Goal: Task Accomplishment & Management: Complete application form

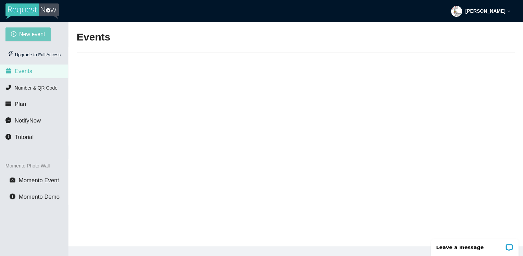
click at [20, 34] on span "New event" at bounding box center [32, 34] width 26 height 9
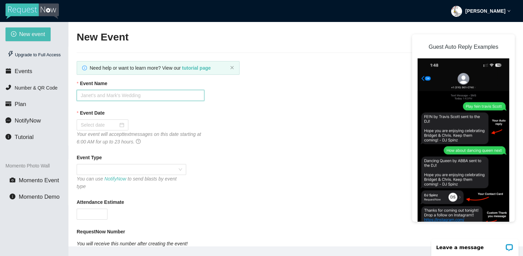
click at [94, 94] on input "Event Name" at bounding box center [141, 95] width 128 height 11
type input "Hog Halloween Party"
click at [105, 125] on input "Event Date" at bounding box center [99, 125] width 37 height 8
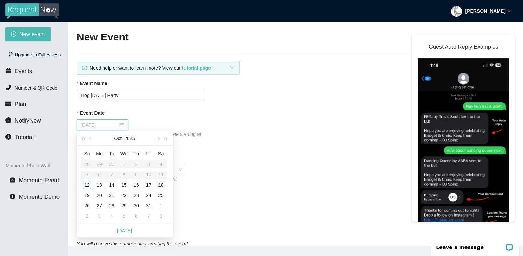
type input "10/18/2025"
click at [160, 185] on div "18" at bounding box center [161, 185] width 8 height 8
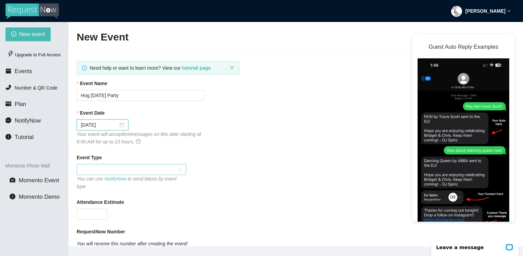
click at [112, 169] on span at bounding box center [131, 169] width 101 height 10
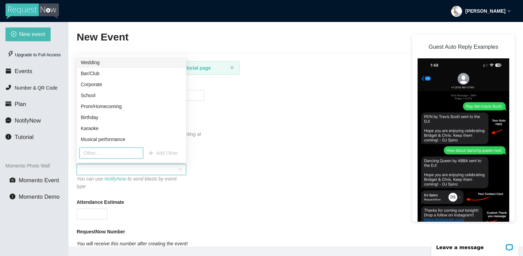
click at [102, 154] on input "text" at bounding box center [111, 152] width 64 height 11
type input "Halloween Party"
click at [122, 154] on input "Halloween Party" at bounding box center [111, 152] width 64 height 11
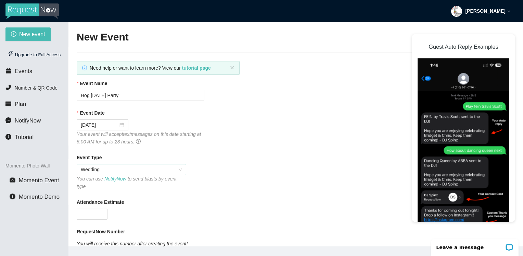
click at [131, 171] on span "Wedding" at bounding box center [131, 169] width 101 height 10
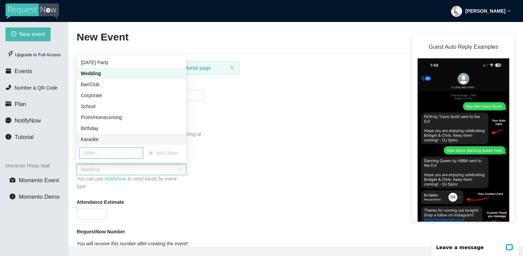
click at [121, 153] on input "text" at bounding box center [111, 152] width 64 height 11
type input "Halloween Party"
click at [162, 153] on span "Add Other" at bounding box center [167, 153] width 22 height 8
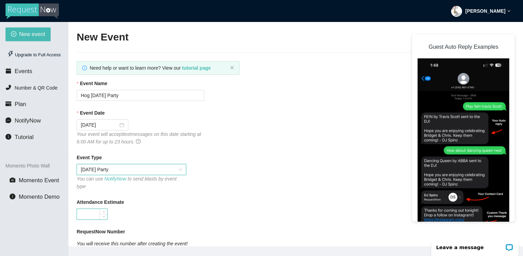
click at [91, 209] on input "Attendance Estimate" at bounding box center [92, 214] width 30 height 10
type input "75"
click at [314, 114] on div "Event Date" at bounding box center [296, 114] width 438 height 10
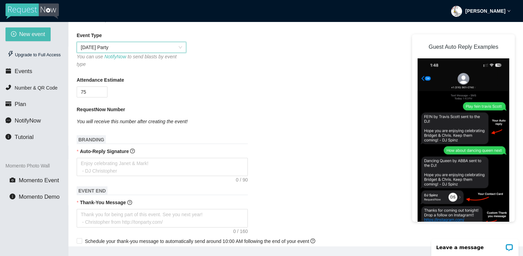
scroll to position [123, 0]
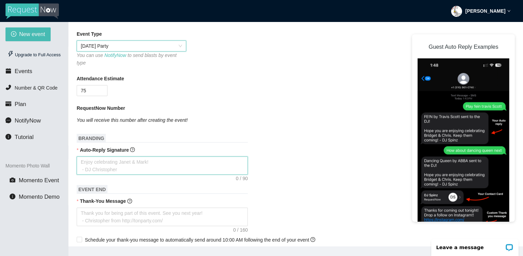
click at [91, 160] on textarea "Auto-Reply Signature" at bounding box center [162, 165] width 171 height 18
type textarea "T"
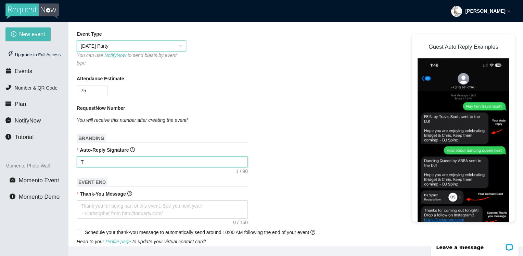
type textarea "Th"
type textarea "Tha"
type textarea "Than"
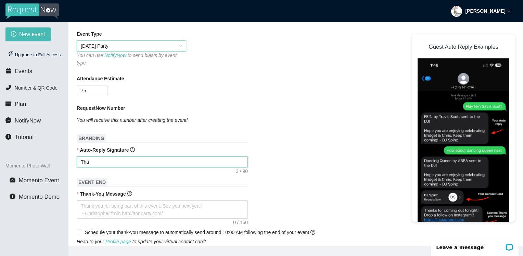
type textarea "Than"
type textarea "Thank"
type textarea "Thanks"
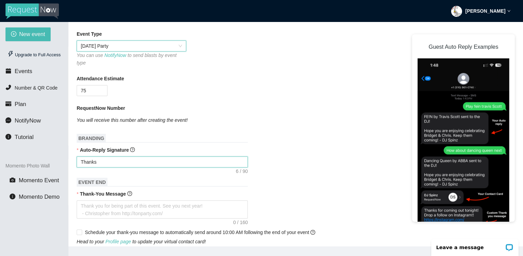
type textarea "Thanks"
type textarea "Thanks f"
type textarea "Thanks fo"
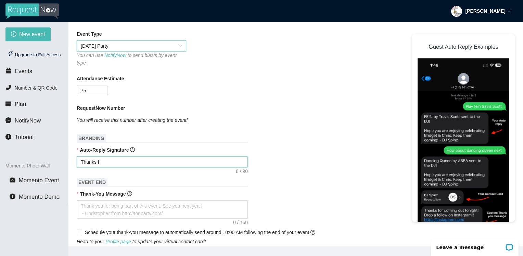
type textarea "Thanks fo"
type textarea "Thanks for"
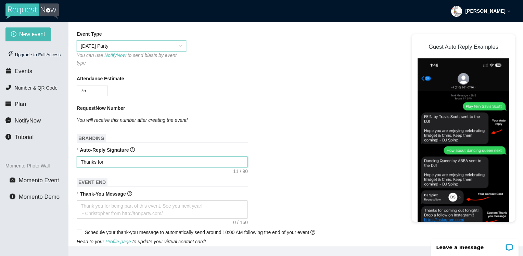
type textarea "Thanks for y"
type textarea "Thanks for yo"
type textarea "Thanks for you"
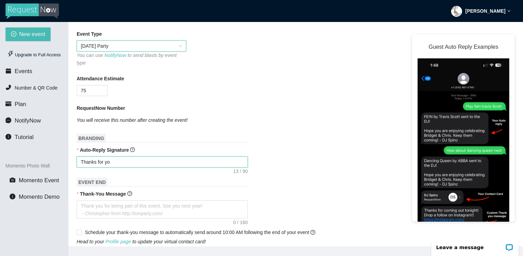
type textarea "Thanks for you"
type textarea "Thanks for your"
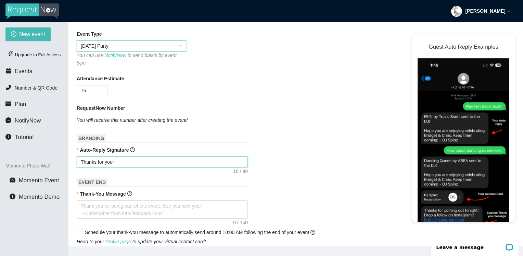
type textarea "Thanks for your r"
type textarea "Thanks for your re"
type textarea "Thanks for your req"
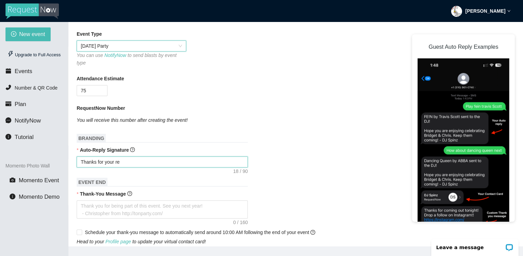
type textarea "Thanks for your req"
type textarea "Thanks for your requ"
type textarea "Thanks for your reque"
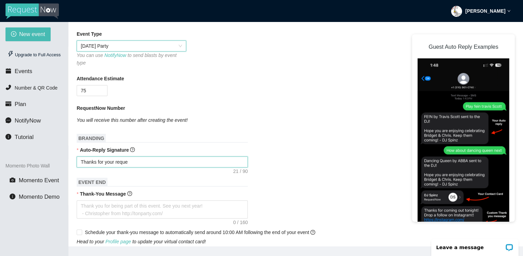
type textarea "Thanks for your reques"
type textarea "Thanks for your request"
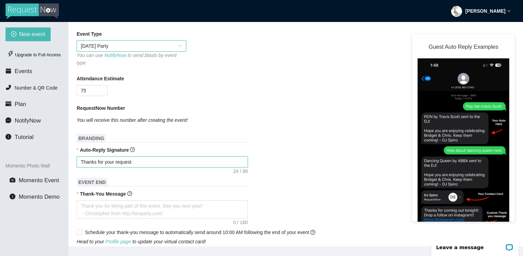
type textarea "Thanks for your request"
click at [78, 148] on div "Auto-Reply Signature" at bounding box center [296, 151] width 438 height 10
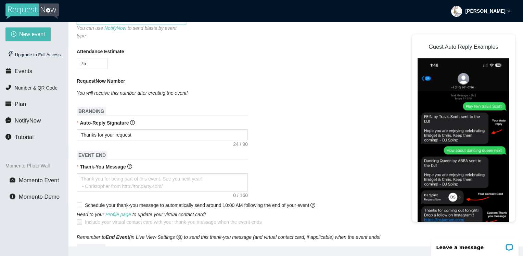
scroll to position [137, 0]
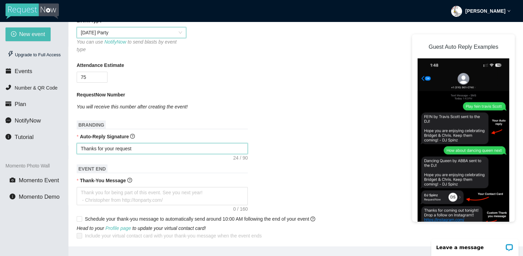
click at [138, 143] on textarea "Thanks for your request" at bounding box center [162, 148] width 171 height 11
type textarea "Thanks for your request e"
type textarea "Thanks for your request en"
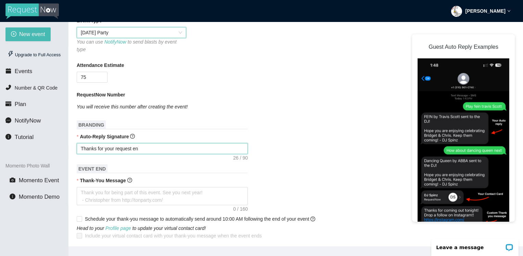
type textarea "Thanks for your request enj"
type textarea "Thanks for your request enjo"
type textarea "Thanks for your request enjoy"
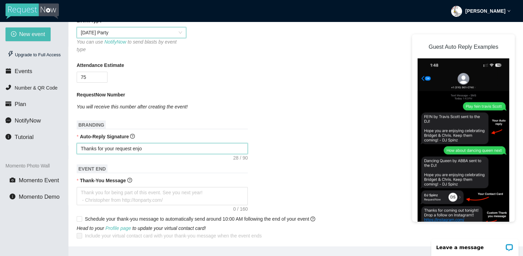
type textarea "Thanks for your request enjoy"
type textarea "Thanks for your request enjoy t"
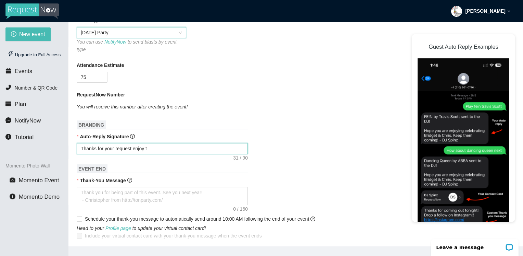
type textarea "Thanks for your request enjoy th"
type textarea "Thanks for your request enjoy the"
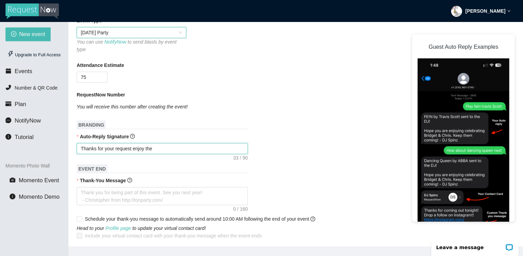
type textarea "Thanks for your request enjoy the"
type textarea "Thanks for your request enjoy the P"
type textarea "Thanks for your request enjoy the Pa"
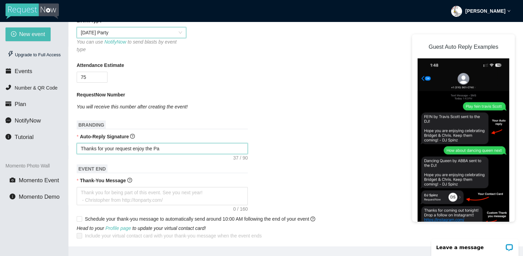
type textarea "Thanks for your request enjoy the Par"
type textarea "Thanks for your request enjoy the Part"
type textarea "Thanks for your request enjoy the Party"
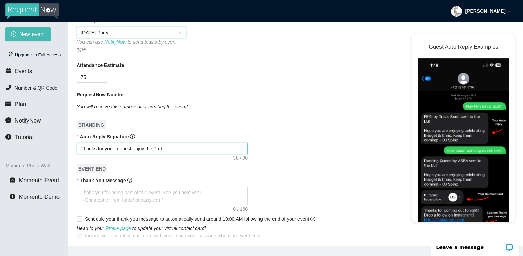
type textarea "Thanks for your request enjoy the Party"
type textarea "Thanks for your request enjoy the Party."
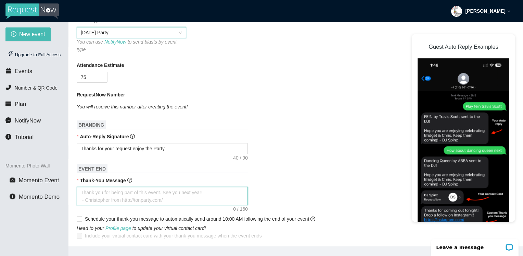
click at [113, 189] on textarea "Thank-You Message" at bounding box center [162, 196] width 171 height 18
type textarea "H"
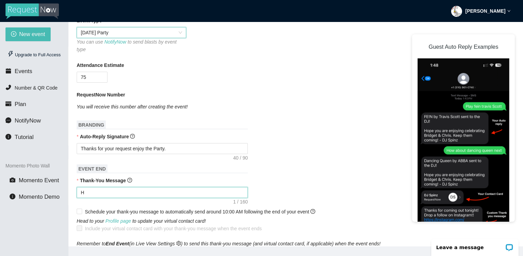
type textarea "Ho"
type textarea "Hop"
type textarea "Hope"
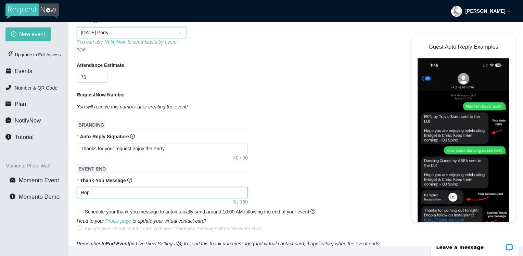
type textarea "Hope"
type textarea "Hope y"
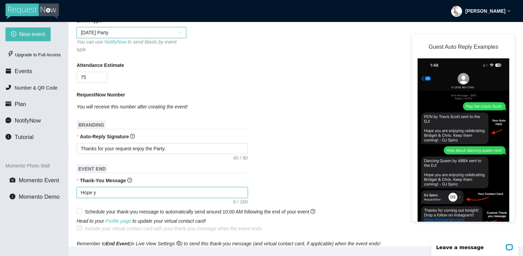
type textarea "Hope yo"
type textarea "Hope you"
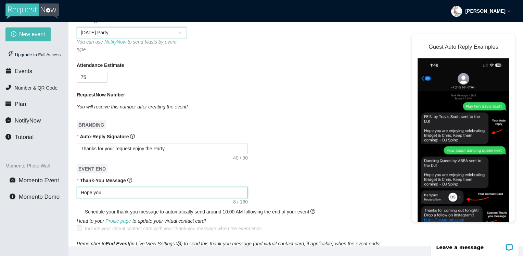
type textarea "Hope you"
type textarea "Hope you e"
type textarea "Hope you en"
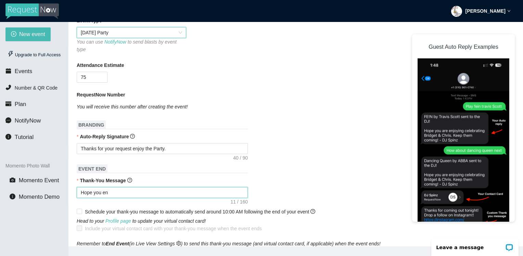
type textarea "Hope you enj"
type textarea "Hope you enjo"
type textarea "Hope you enjoy"
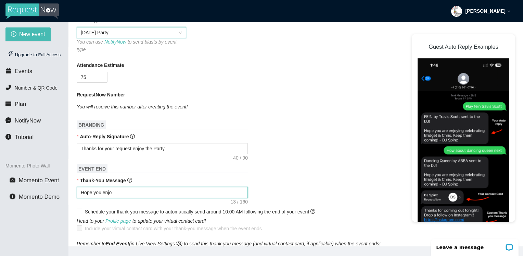
type textarea "Hope you enjoy"
type textarea "Hope you enjoye"
type textarea "Hope you enjoyed"
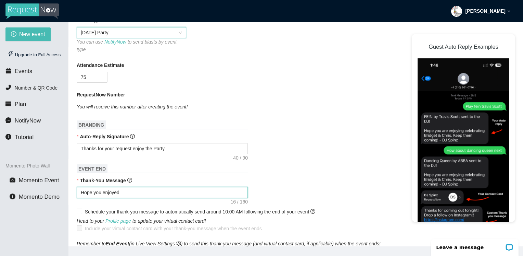
type textarea "Hope you enjoyed"
type textarea "Hope you enjoyed t"
type textarea "Hope you enjoyed th"
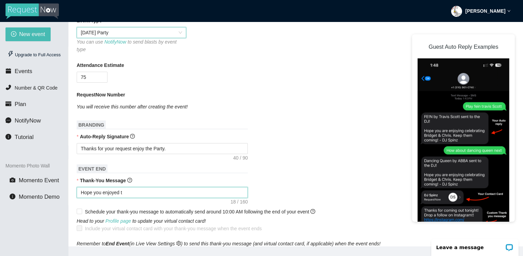
type textarea "Hope you enjoyed th"
type textarea "Hope you enjoyed the"
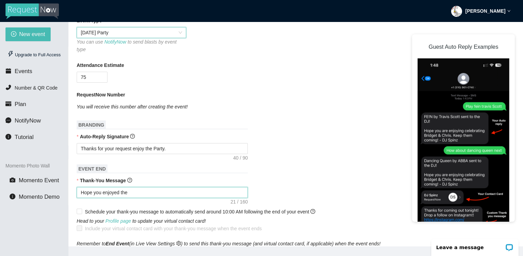
type textarea "Hope you enjoyed the p"
type textarea "Hope you enjoyed the pa"
type textarea "Hope you enjoyed the par"
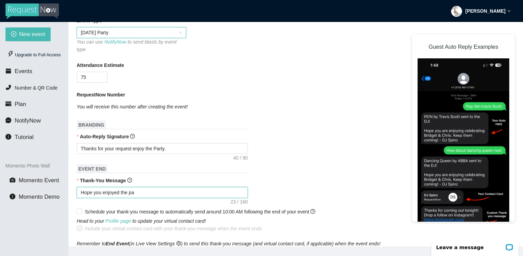
type textarea "Hope you enjoyed the par"
type textarea "Hope you enjoyed the part"
type textarea "Hope you enjoyed the party"
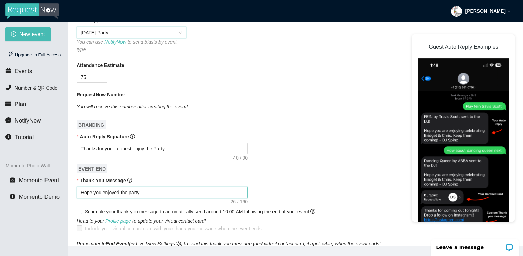
type textarea "Hope you enjoyed the party"
type textarea "Hope you enjoyed the party,"
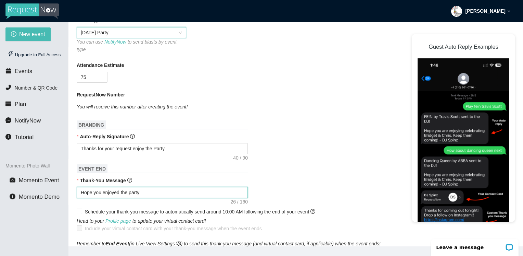
type textarea "Hope you enjoyed the party,"
type textarea "Hope you enjoyed the party, I"
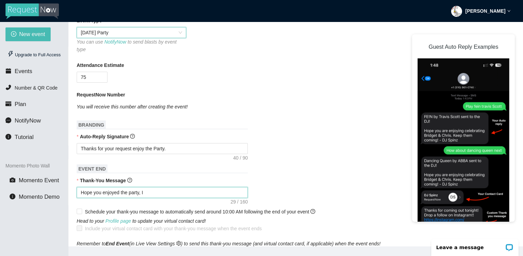
type textarea "Hope you enjoyed the party, If"
type textarea "Hope you enjoyed the party, If y"
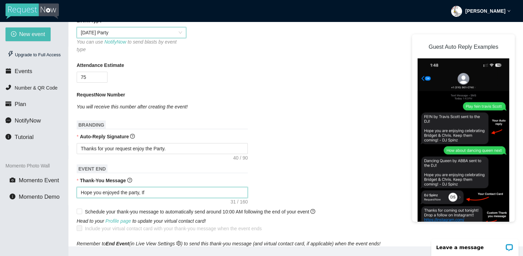
type textarea "Hope you enjoyed the party, If y"
type textarea "Hope you enjoyed the party, If yo"
type textarea "Hope you enjoyed the party, If you"
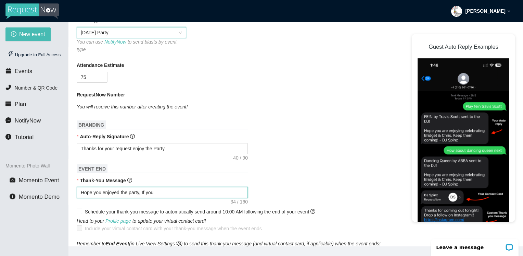
type textarea "Hope you enjoyed the party, If you"
type textarea "Hope you enjoyed the party, If you e"
type textarea "Hope you enjoyed the party, If you ev"
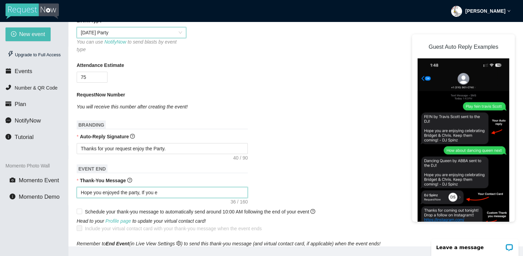
type textarea "Hope you enjoyed the party, If you ev"
type textarea "Hope you enjoyed the party, If you eve"
type textarea "Hope you enjoyed the party, If you ever"
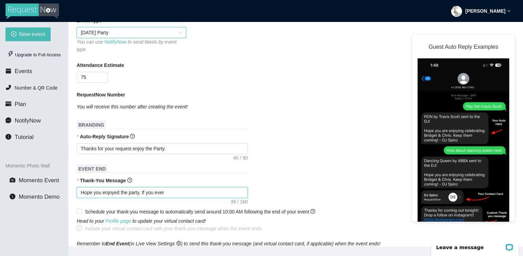
type textarea "Hope you enjoyed the party, If you every"
type textarea "Hope you enjoyed the party, If you every n"
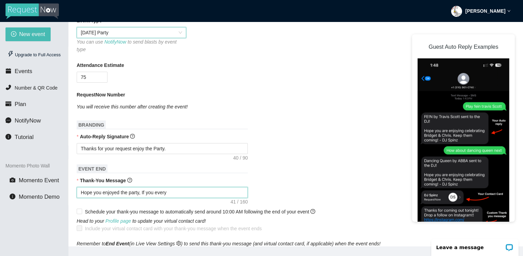
type textarea "Hope you enjoyed the party, If you every n"
type textarea "Hope you enjoyed the party, If you every ne"
type textarea "Hope you enjoyed the party, If you every nee"
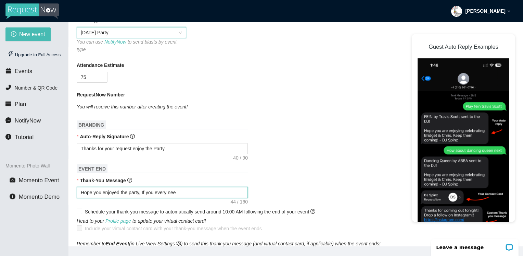
type textarea "Hope you enjoyed the party, If you every need"
type textarea "Hope you enjoyed the party, If you every need a"
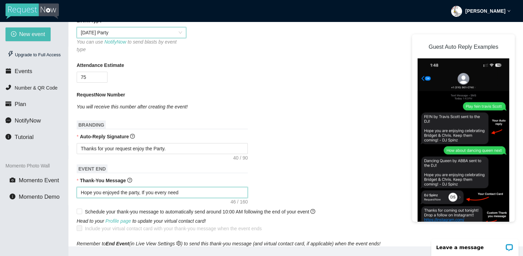
type textarea "Hope you enjoyed the party, If you every need a"
type textarea "Hope you enjoyed the party, If you every need a D"
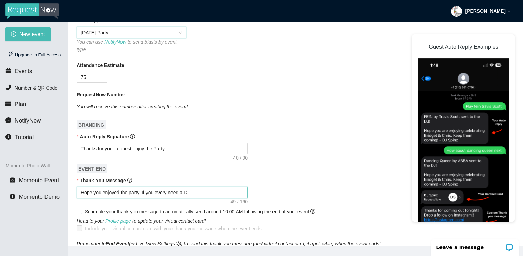
type textarea "Hope you enjoyed the party, If you every need a DJ"
type textarea "Hope you enjoyed the party, If you every need a DJ g"
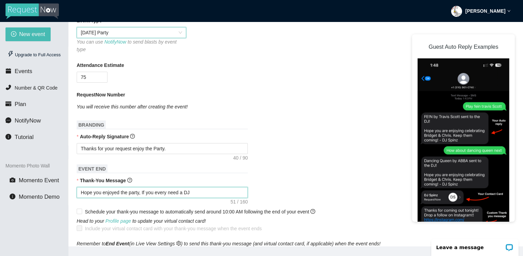
type textarea "Hope you enjoyed the party, If you every need a DJ g"
type textarea "Hope you enjoyed the party, If you every need a DJ gi"
type textarea "Hope you enjoyed the party, If you every need a DJ giv"
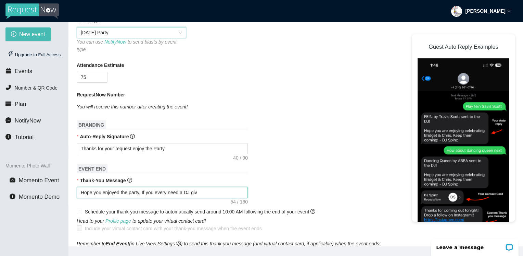
type textarea "Hope you enjoyed the party, If you every need a DJ give"
click at [273, 221] on div "Head to your Profile page to update your virtual contact card! Include your vir…" at bounding box center [296, 224] width 438 height 15
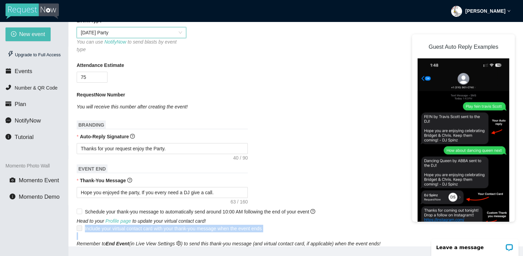
click at [273, 221] on div "Head to your Profile page to update your virtual contact card! Include your vir…" at bounding box center [296, 224] width 438 height 15
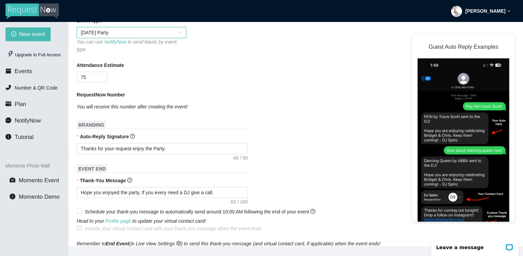
drag, startPoint x: 273, startPoint y: 221, endPoint x: 388, endPoint y: 190, distance: 119.0
click at [388, 190] on div "Hope you enjoyed the party, If you every need a DJ give a call." at bounding box center [296, 192] width 438 height 11
click at [78, 208] on input "Schedule your thank-you message to automatically send around 10:00 AM following…" at bounding box center [79, 210] width 5 height 5
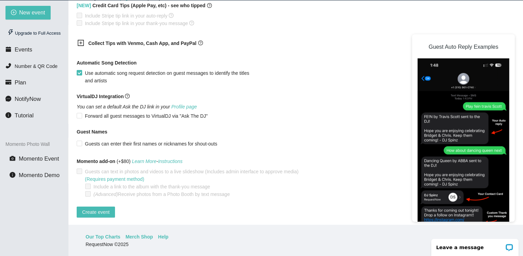
scroll to position [22, 0]
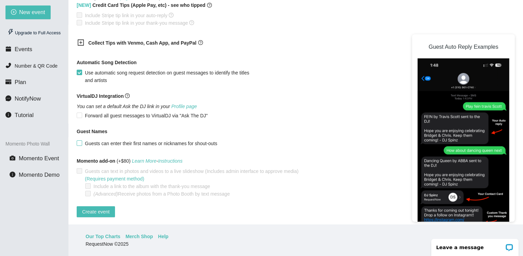
click at [78, 140] on input "Guests can enter their first names or nicknames for shout-outs" at bounding box center [79, 142] width 5 height 5
click at [86, 208] on span "Create event" at bounding box center [95, 212] width 27 height 8
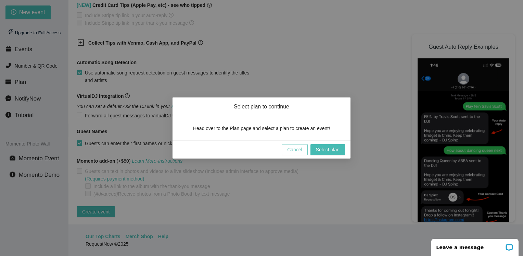
click at [303, 152] on button "Cancel" at bounding box center [295, 149] width 26 height 11
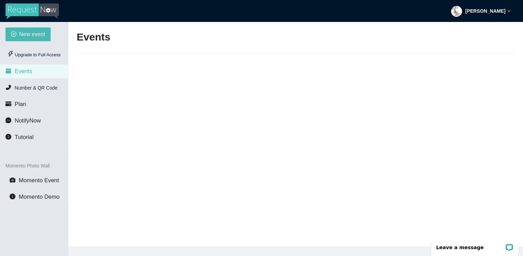
click at [18, 11] on img at bounding box center [31, 11] width 53 height 16
click at [503, 11] on strong "Joe Cabral" at bounding box center [486, 10] width 40 height 5
click at [493, 39] on span "Log out" at bounding box center [490, 41] width 19 height 7
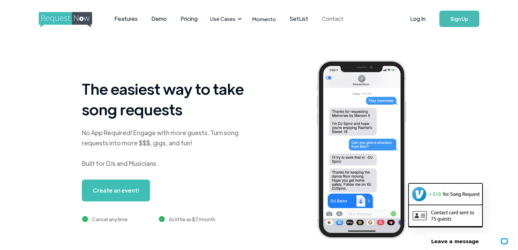
click at [325, 18] on link "Contact" at bounding box center [332, 18] width 35 height 21
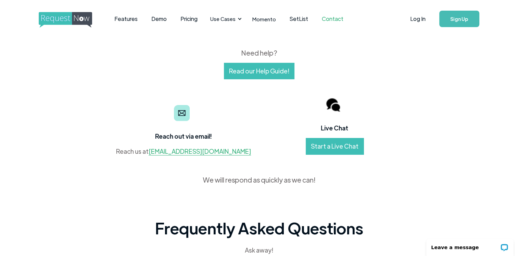
click at [337, 145] on link "Start a Live Chat" at bounding box center [335, 146] width 58 height 16
click at [418, 23] on link "Log In" at bounding box center [417, 19] width 29 height 24
